Goal: Information Seeking & Learning: Learn about a topic

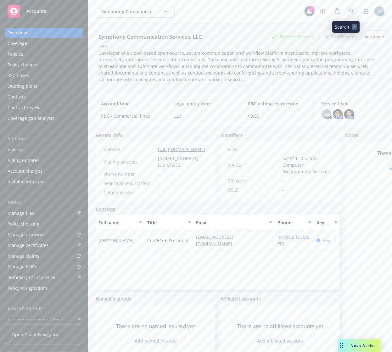
click at [349, 12] on icon at bounding box center [351, 10] width 5 height 5
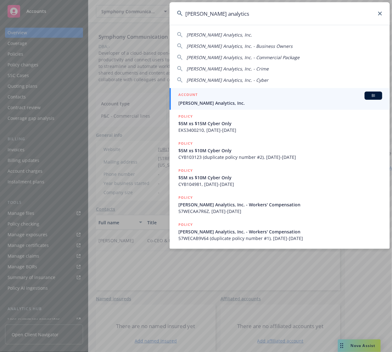
type input "[PERSON_NAME] analytics"
click at [243, 93] on div "ACCOUNT BI" at bounding box center [280, 95] width 204 height 8
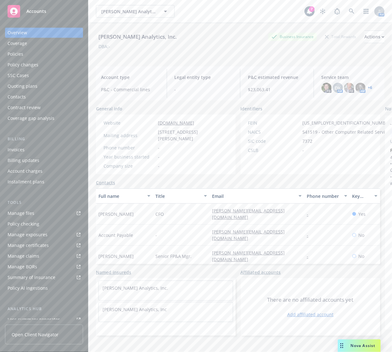
click at [44, 52] on div "Policies" at bounding box center [44, 54] width 73 height 10
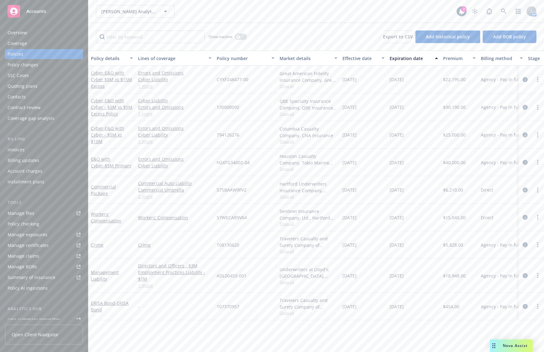
click at [35, 28] on div "Overview" at bounding box center [44, 33] width 73 height 10
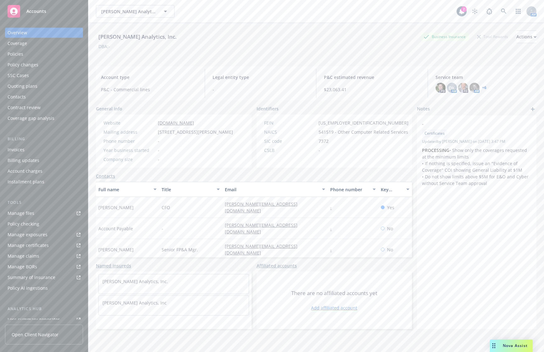
click at [25, 42] on div "Coverage" at bounding box center [17, 43] width 19 height 10
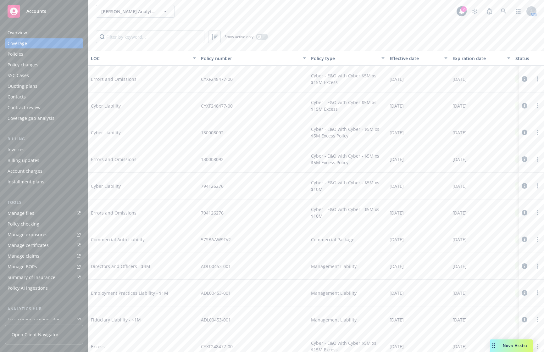
drag, startPoint x: 215, startPoint y: 7, endPoint x: 237, endPoint y: 8, distance: 22.6
click at [216, 7] on div "[PERSON_NAME] Analytics, Inc. [PERSON_NAME] Analytics, Inc." at bounding box center [276, 11] width 360 height 13
click at [391, 9] on icon at bounding box center [504, 11] width 6 height 6
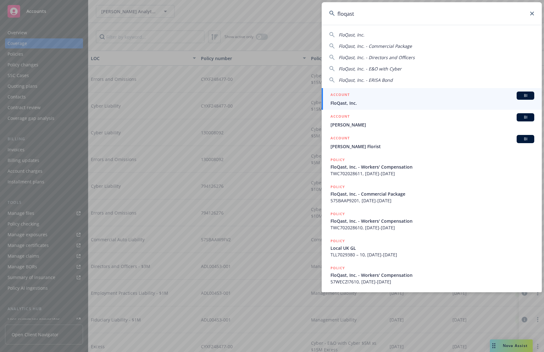
type input "floqast"
click at [391, 98] on div "ACCOUNT BI" at bounding box center [432, 95] width 204 height 8
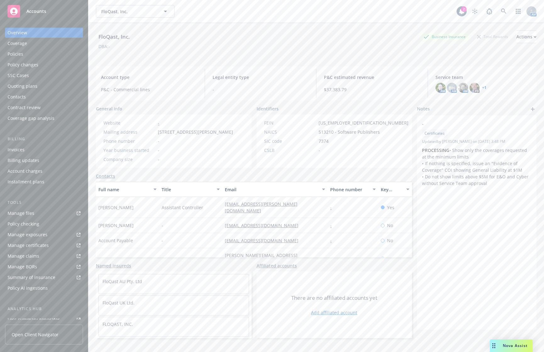
click at [16, 53] on div "Policies" at bounding box center [16, 54] width 16 height 10
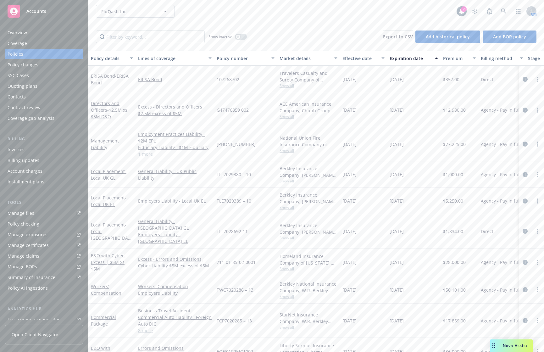
drag, startPoint x: 208, startPoint y: 14, endPoint x: 300, endPoint y: 2, distance: 92.5
click at [209, 13] on div "FloQast, Inc. FloQast, Inc." at bounding box center [276, 11] width 360 height 13
click at [391, 14] on link at bounding box center [503, 11] width 13 height 13
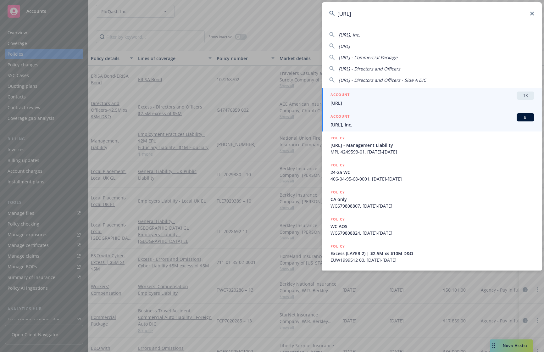
type input "[URL]"
click at [364, 119] on div "ACCOUNT BI" at bounding box center [432, 117] width 204 height 8
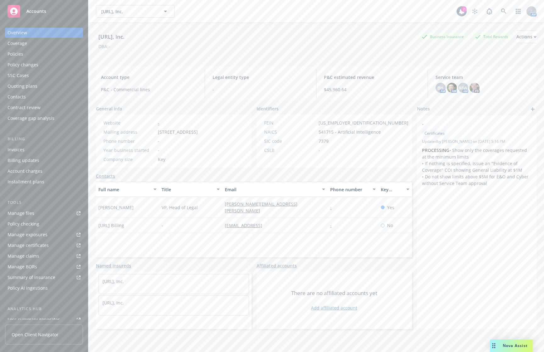
click at [16, 50] on div "Policies" at bounding box center [16, 54] width 16 height 10
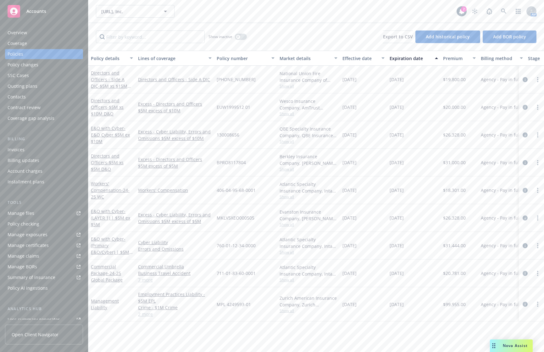
click at [19, 28] on div "Overview" at bounding box center [17, 33] width 19 height 10
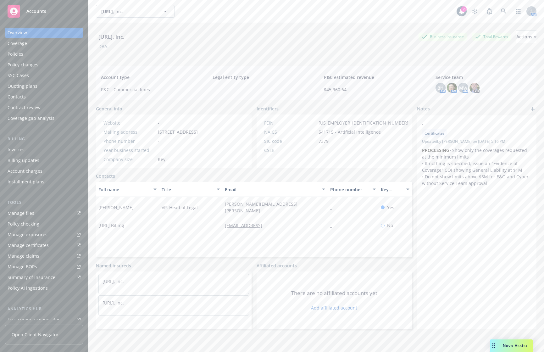
click at [23, 46] on div "Coverage" at bounding box center [17, 43] width 19 height 10
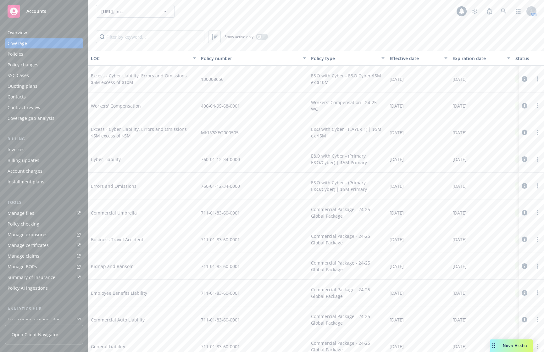
click at [23, 52] on div "Policies" at bounding box center [44, 54] width 73 height 10
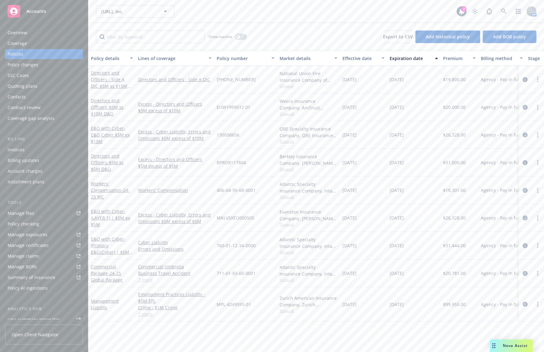
click at [259, 14] on div "[URL], Inc. [URL], Inc." at bounding box center [276, 11] width 360 height 13
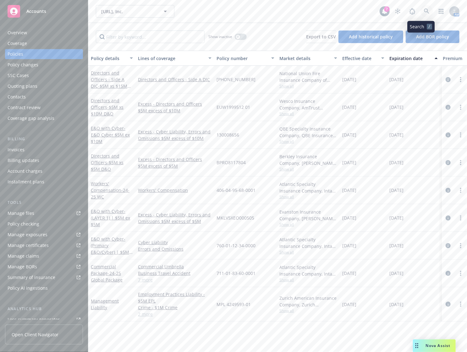
click at [391, 14] on icon at bounding box center [427, 11] width 6 height 6
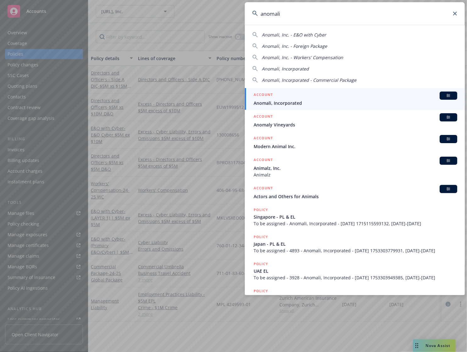
type input "anomali"
click at [326, 101] on span "Anomali, Incorporated" at bounding box center [356, 103] width 204 height 7
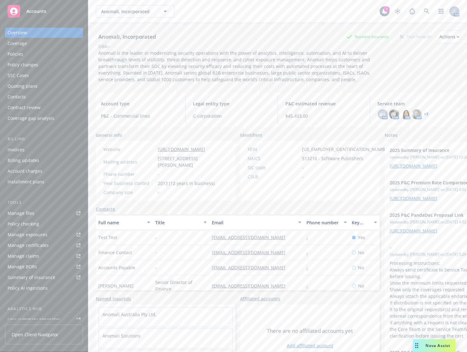
click at [36, 55] on div "Policies" at bounding box center [44, 54] width 73 height 10
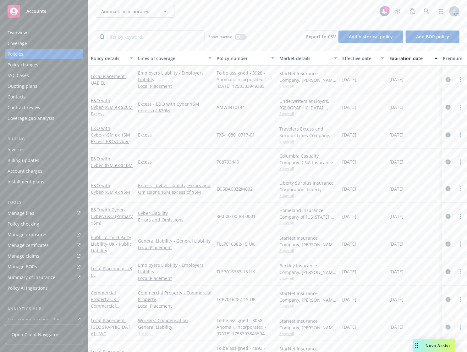
click at [42, 36] on div "Overview" at bounding box center [44, 33] width 73 height 10
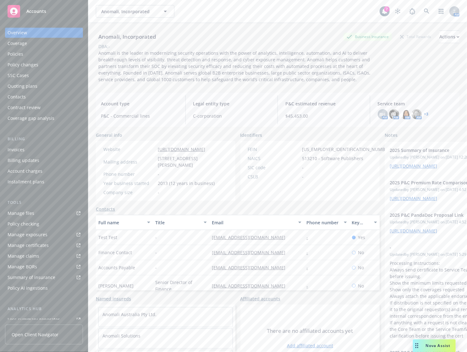
click at [45, 52] on div "Policies" at bounding box center [44, 54] width 73 height 10
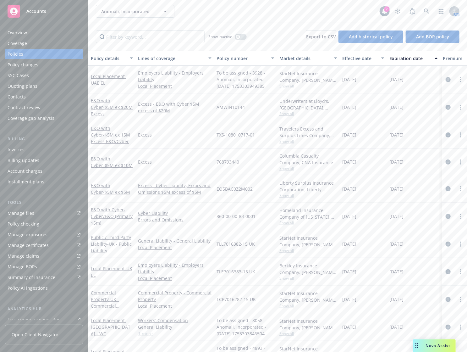
click at [251, 26] on div "Show inactive Export to CSV Add historical policy Add BOR policy" at bounding box center [277, 37] width 379 height 28
click at [391, 7] on link at bounding box center [426, 11] width 13 height 13
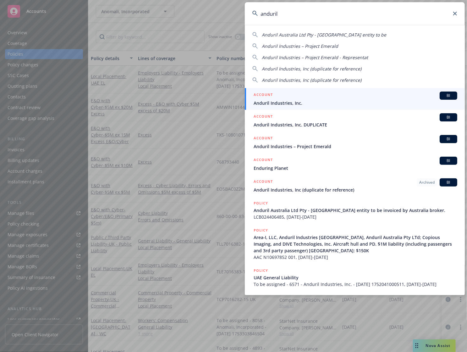
type input "anduril"
click at [358, 95] on div "ACCOUNT BI" at bounding box center [356, 95] width 204 height 8
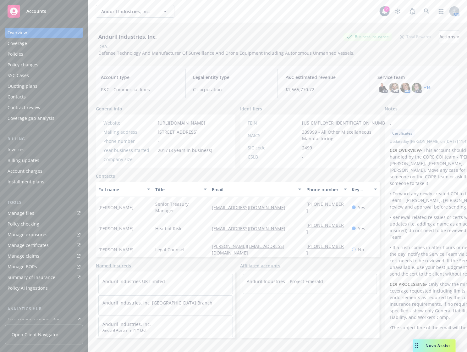
click at [391, 87] on link "+ 16" at bounding box center [427, 88] width 7 height 4
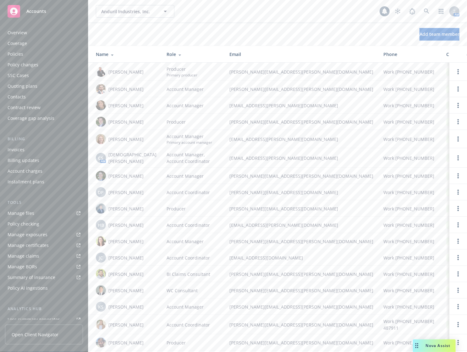
scroll to position [79, 0]
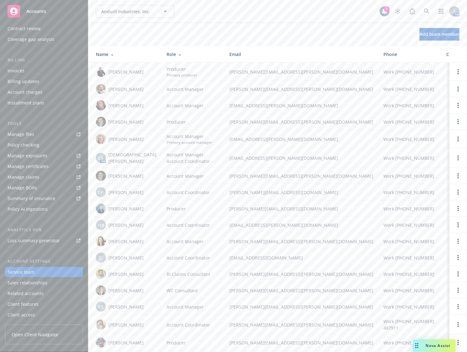
click at [273, 41] on div "Add team member" at bounding box center [277, 34] width 379 height 23
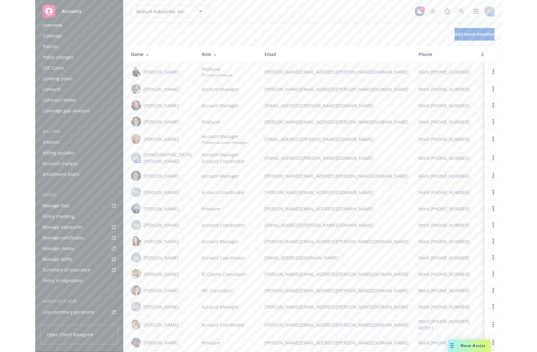
scroll to position [0, 0]
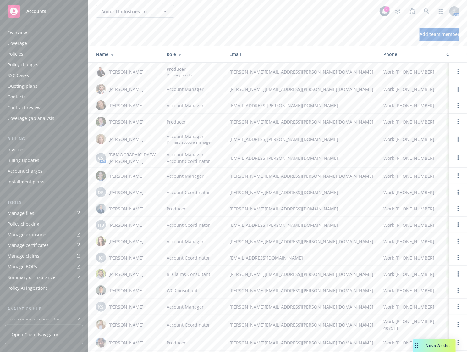
click at [45, 50] on div "Policies" at bounding box center [44, 54] width 73 height 10
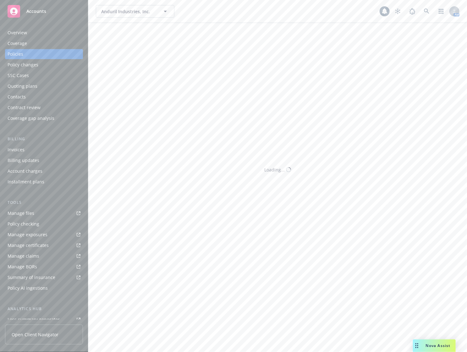
click at [28, 52] on div "Policies" at bounding box center [44, 54] width 73 height 10
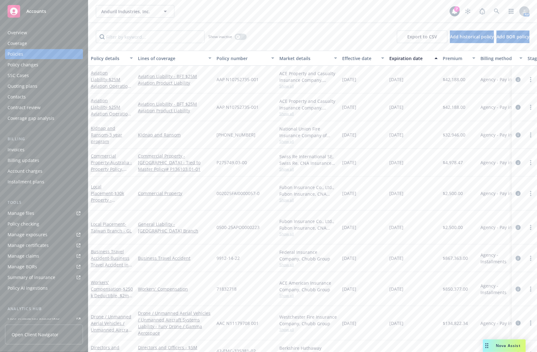
click at [43, 31] on div "Overview" at bounding box center [44, 33] width 73 height 10
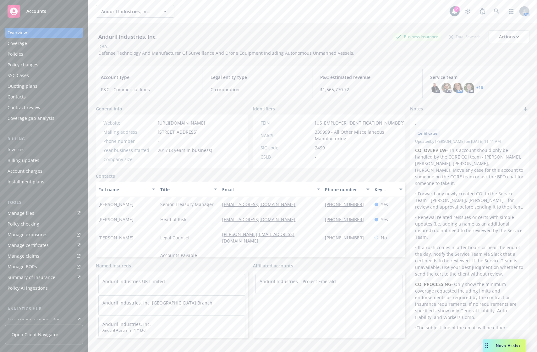
click at [244, 43] on div "DBA: -" at bounding box center [313, 46] width 434 height 7
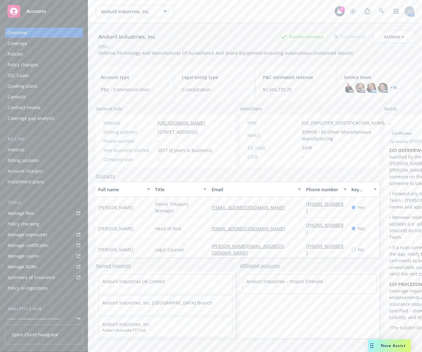
click at [38, 51] on div "Policies" at bounding box center [44, 54] width 73 height 10
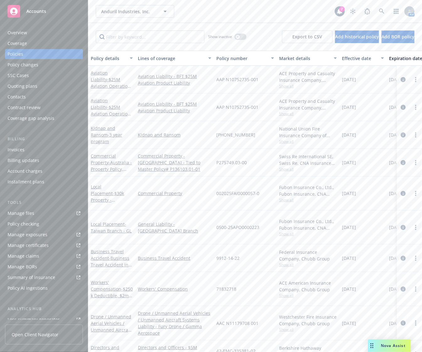
click at [41, 35] on div "Overview" at bounding box center [44, 33] width 73 height 10
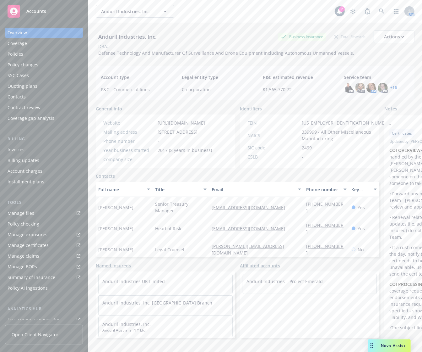
drag, startPoint x: 222, startPoint y: 9, endPoint x: 276, endPoint y: 9, distance: 53.7
click at [222, 9] on div "Anduril Industries, Inc. Anduril Industries, Inc." at bounding box center [215, 11] width 239 height 13
click at [383, 10] on div "AM" at bounding box center [381, 11] width 68 height 13
click at [381, 10] on link at bounding box center [382, 11] width 13 height 13
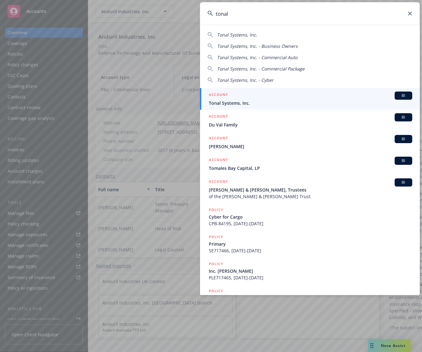
type input "tonal"
click at [250, 98] on div "ACCOUNT BI" at bounding box center [311, 95] width 204 height 8
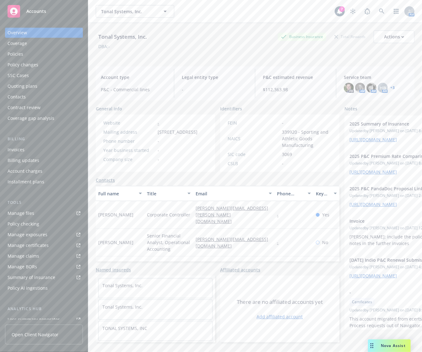
click at [391, 88] on link "+ 3" at bounding box center [393, 88] width 4 height 4
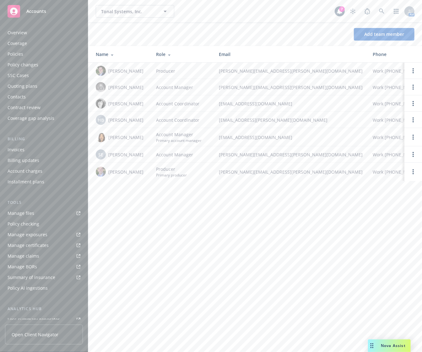
click at [39, 49] on div "Overview Coverage Policies Policy changes SSC Cases Quoting plans Contacts Cont…" at bounding box center [44, 76] width 78 height 96
click at [39, 54] on div "Policies" at bounding box center [44, 54] width 73 height 10
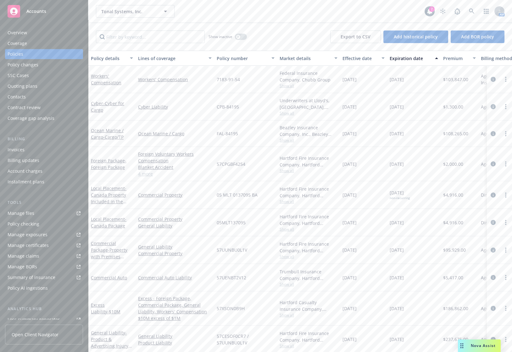
click at [22, 34] on div "Overview" at bounding box center [17, 33] width 19 height 10
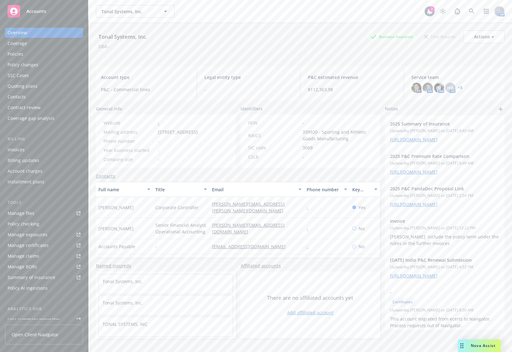
click at [20, 41] on div "Coverage" at bounding box center [17, 43] width 19 height 10
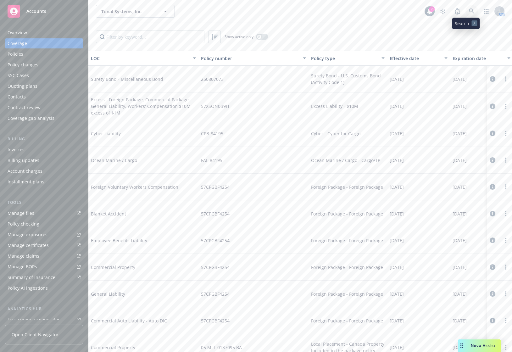
click at [422, 12] on link at bounding box center [471, 11] width 13 height 13
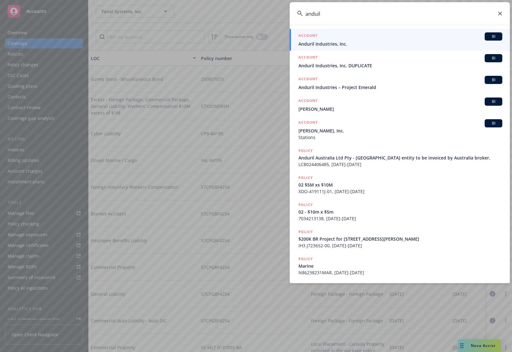
type input "anduil"
click at [407, 36] on div "ACCOUNT BI" at bounding box center [400, 36] width 204 height 8
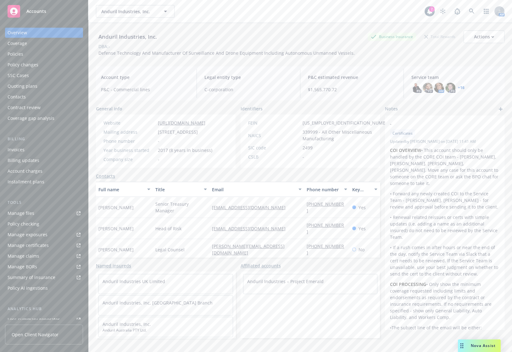
click at [422, 86] on link "+ 16" at bounding box center [461, 88] width 7 height 4
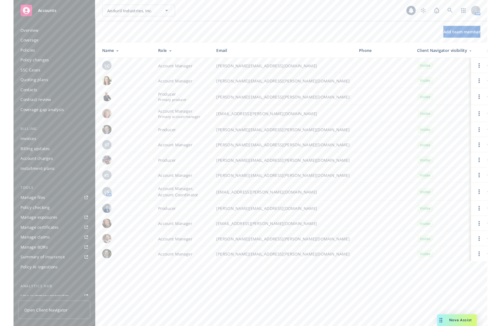
scroll to position [79, 0]
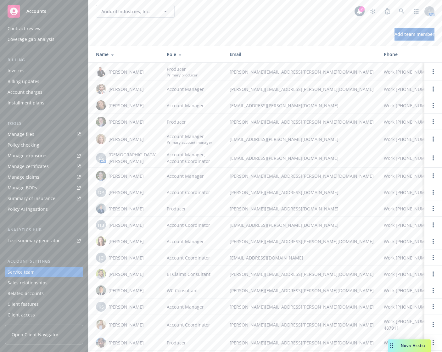
drag, startPoint x: 244, startPoint y: 26, endPoint x: 243, endPoint y: 38, distance: 12.3
click at [244, 26] on div "Add team member" at bounding box center [264, 34] width 353 height 23
drag, startPoint x: 280, startPoint y: 29, endPoint x: 256, endPoint y: 23, distance: 24.9
click at [280, 29] on div "Add team member" at bounding box center [264, 34] width 353 height 13
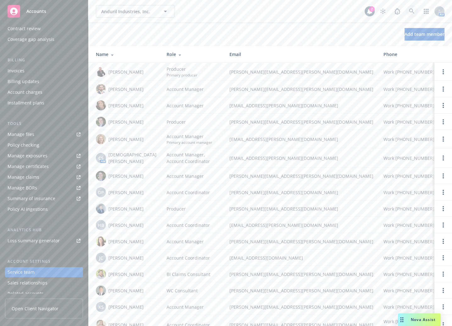
click at [409, 13] on icon at bounding box center [412, 11] width 6 height 6
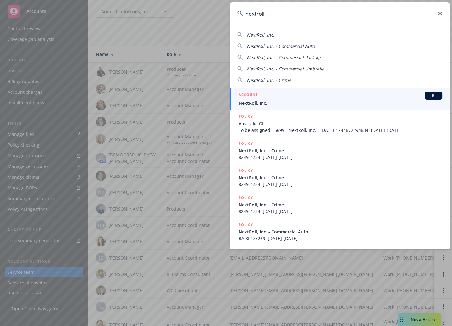
type input "nextroll"
click at [332, 100] on span "NextRoll, Inc." at bounding box center [341, 103] width 204 height 7
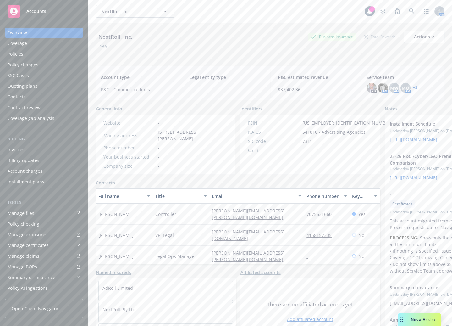
click at [50, 53] on div "Policies" at bounding box center [44, 54] width 73 height 10
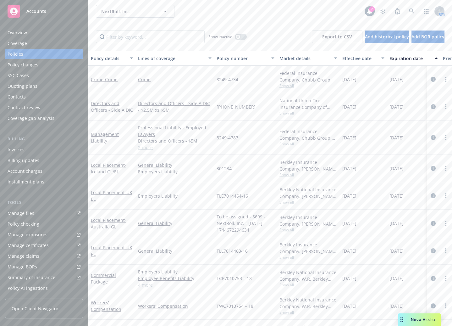
click at [44, 45] on div "Coverage" at bounding box center [44, 43] width 73 height 10
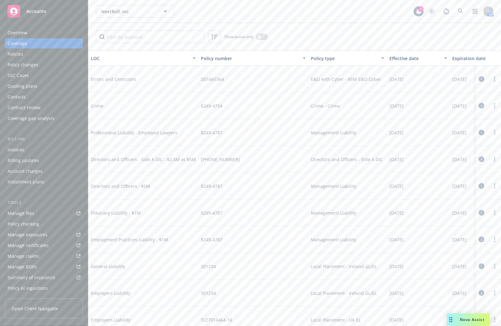
click at [23, 31] on div "Overview" at bounding box center [17, 33] width 19 height 10
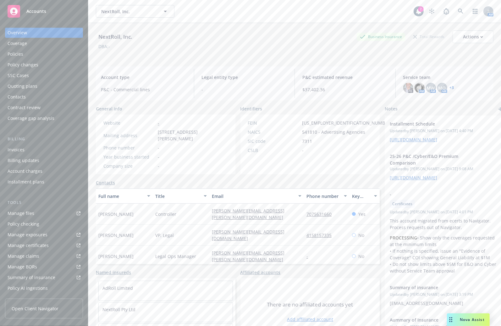
click at [450, 87] on link "+ 3" at bounding box center [452, 88] width 4 height 4
